Goal: Task Accomplishment & Management: Complete application form

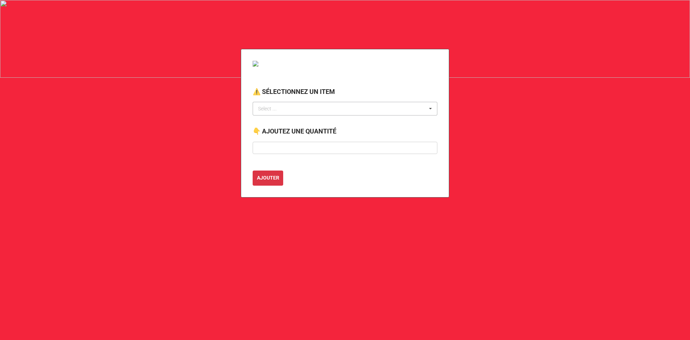
click at [299, 110] on div "Select ... No results found." at bounding box center [345, 109] width 185 height 14
type input "chaise"
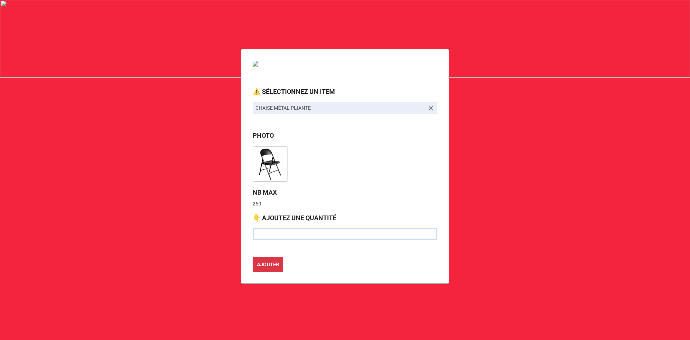
type input "8"
click at [314, 237] on input "text" at bounding box center [345, 234] width 185 height 12
type input "20"
click at [253, 257] on button "AJOUTER" at bounding box center [268, 264] width 31 height 15
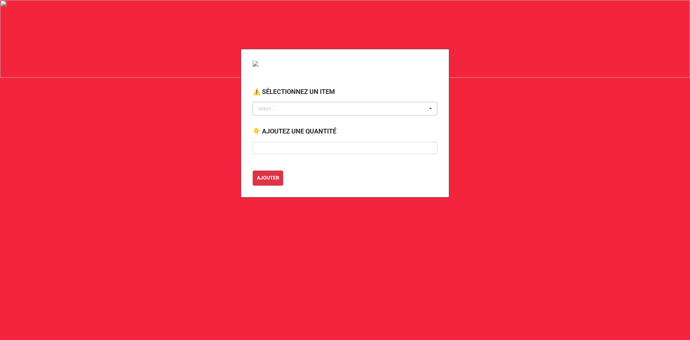
click at [266, 106] on div "Select ..." at bounding box center [271, 109] width 31 height 8
type input "8"
click at [275, 105] on div "Select ..." at bounding box center [271, 109] width 31 height 8
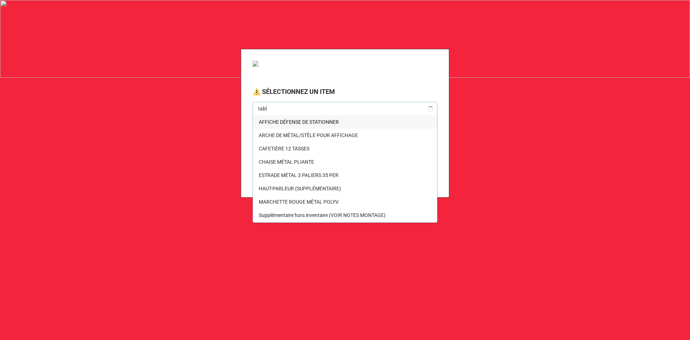
type input "table"
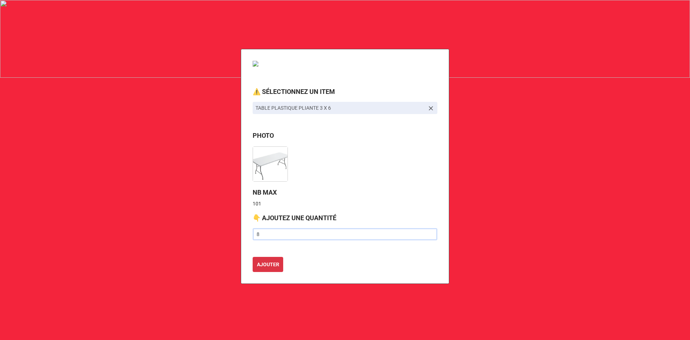
type input "8"
click at [253, 257] on button "AJOUTER" at bounding box center [268, 264] width 31 height 15
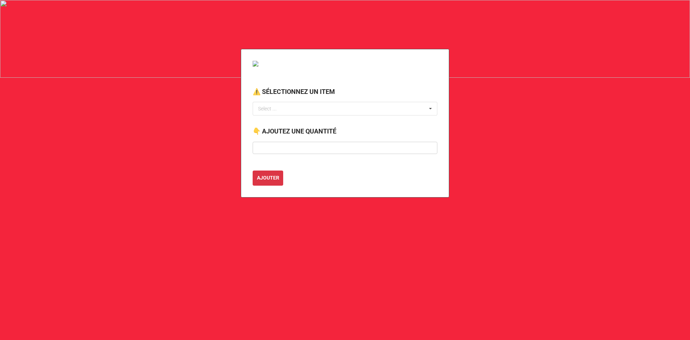
click at [300, 111] on div "Select ... No results found." at bounding box center [345, 109] width 185 height 14
type input "hor"
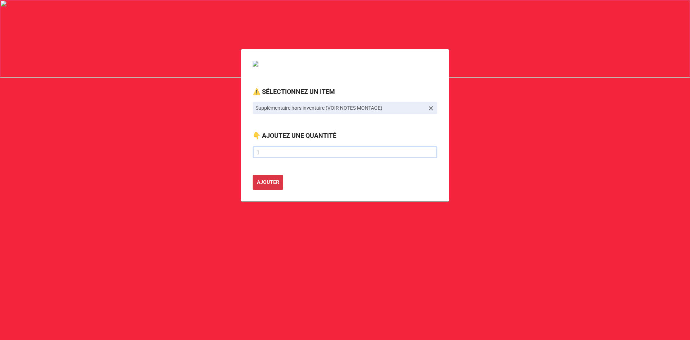
type input "1"
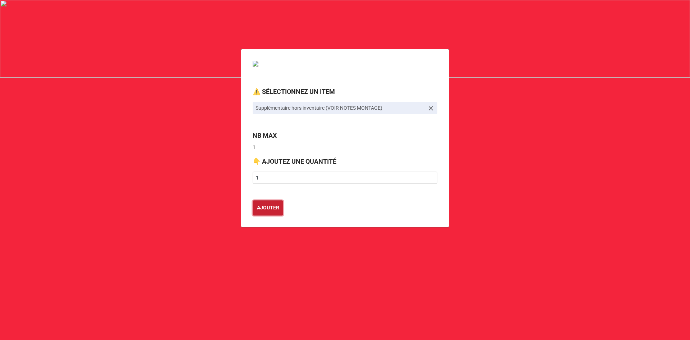
click at [253, 200] on button "AJOUTER" at bounding box center [268, 207] width 31 height 15
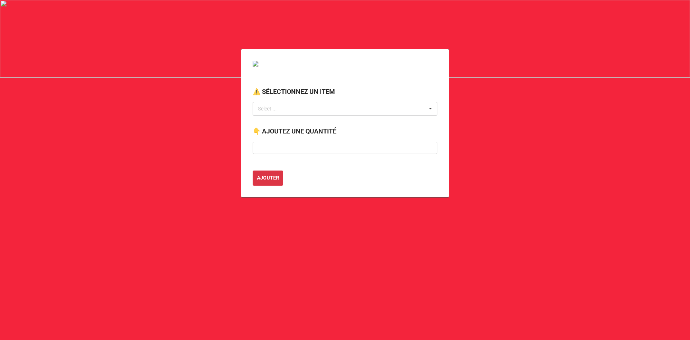
click at [266, 102] on div "Select ... No results found." at bounding box center [345, 109] width 185 height 14
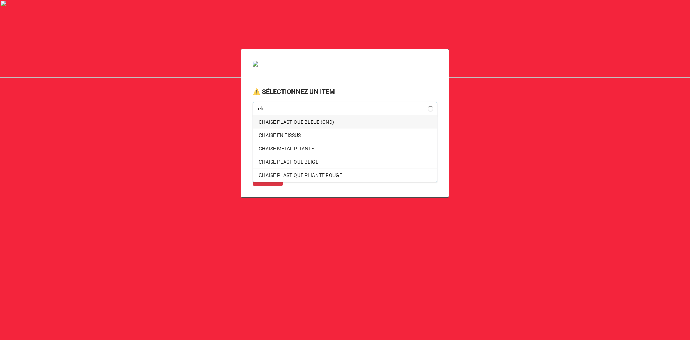
type input "c"
type input "chaise"
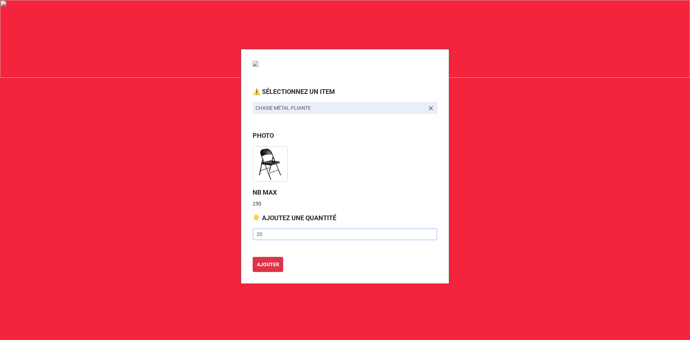
type input "20"
click at [253, 257] on button "AJOUTER" at bounding box center [268, 264] width 31 height 15
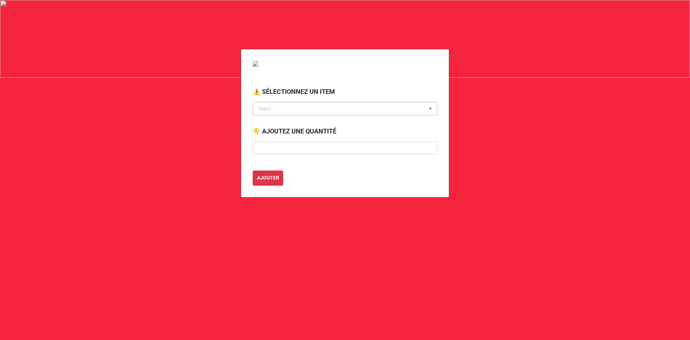
click at [275, 108] on div "Select ..." at bounding box center [271, 109] width 31 height 8
type input "table"
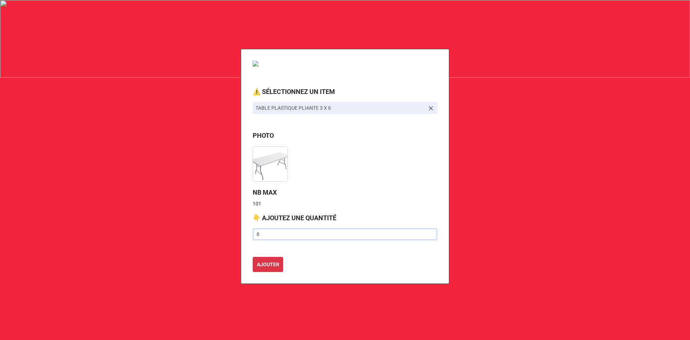
type input "8"
click at [253, 257] on button "AJOUTER" at bounding box center [268, 264] width 31 height 15
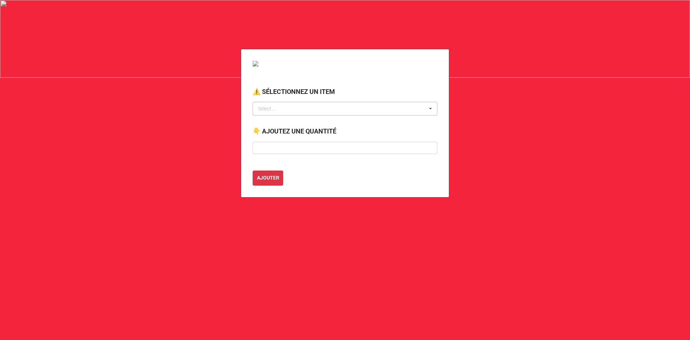
click at [296, 109] on div "Select ... No results found." at bounding box center [345, 109] width 185 height 14
type input "hors"
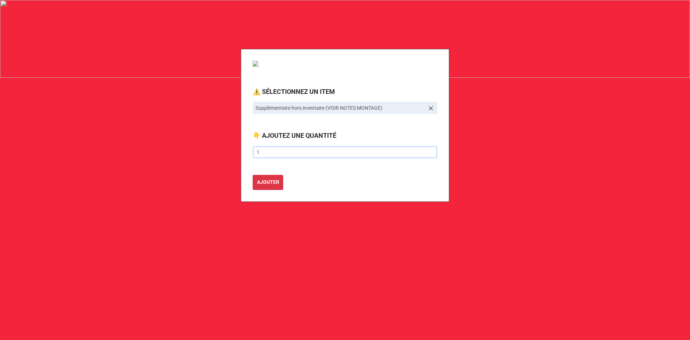
type input "1"
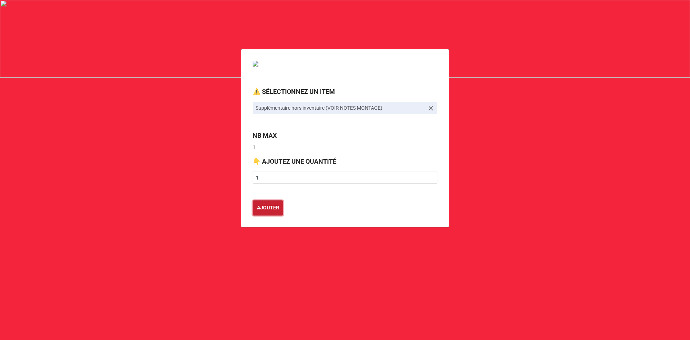
click at [253, 200] on button "AJOUTER" at bounding box center [268, 207] width 31 height 15
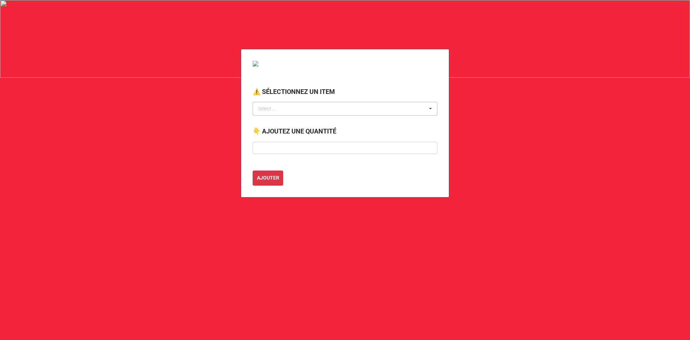
click at [288, 109] on div "Select ... No results found." at bounding box center [345, 109] width 185 height 14
type input "table"
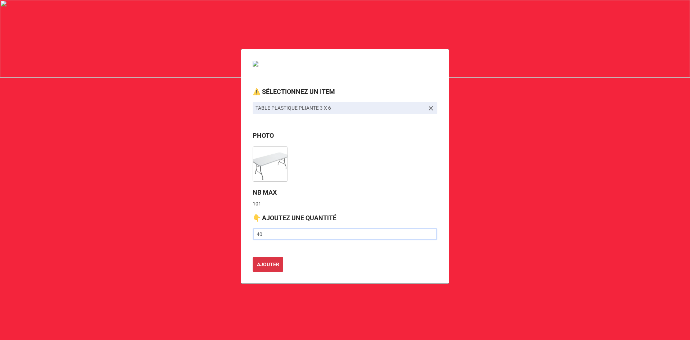
type input "40"
click at [253, 257] on button "AJOUTER" at bounding box center [268, 264] width 31 height 15
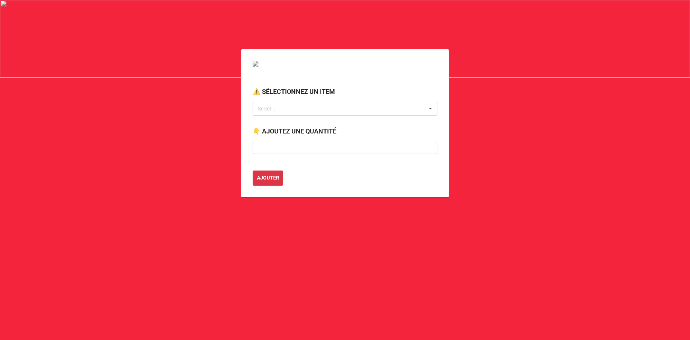
click at [276, 109] on div "Select ..." at bounding box center [271, 109] width 31 height 8
type input "cache"
click at [284, 121] on span "CACHE-FILS 3'" at bounding box center [275, 122] width 32 height 6
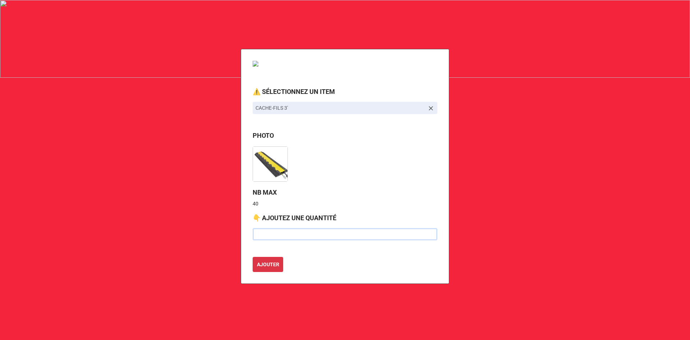
click at [268, 231] on input "text" at bounding box center [345, 234] width 185 height 12
type input "20"
click at [353, 193] on label "NB MAX" at bounding box center [345, 192] width 185 height 10
click at [278, 261] on b "AJOUTER" at bounding box center [268, 265] width 22 height 8
